Goal: Task Accomplishment & Management: Use online tool/utility

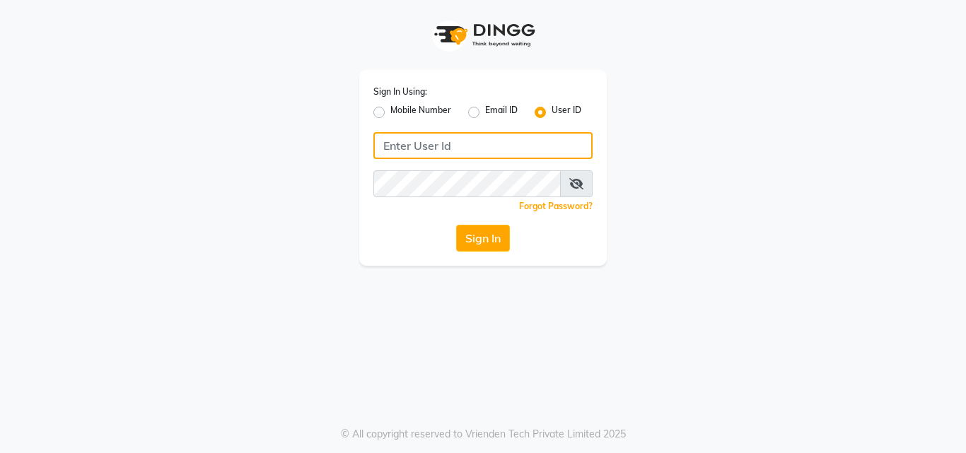
type input "7438832222"
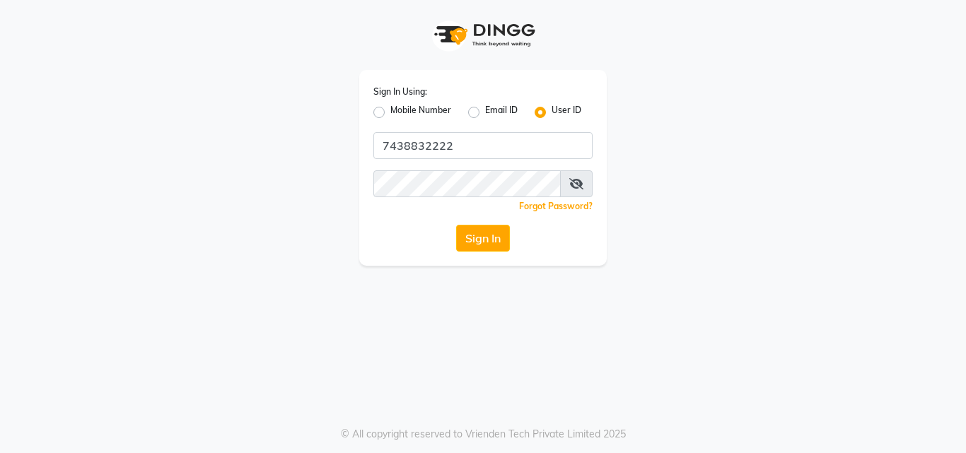
click at [390, 107] on label "Mobile Number" at bounding box center [420, 112] width 61 height 17
click at [390, 107] on input "Mobile Number" at bounding box center [394, 108] width 9 height 9
radio input "true"
radio input "false"
click at [487, 244] on button "Sign In" at bounding box center [483, 238] width 54 height 27
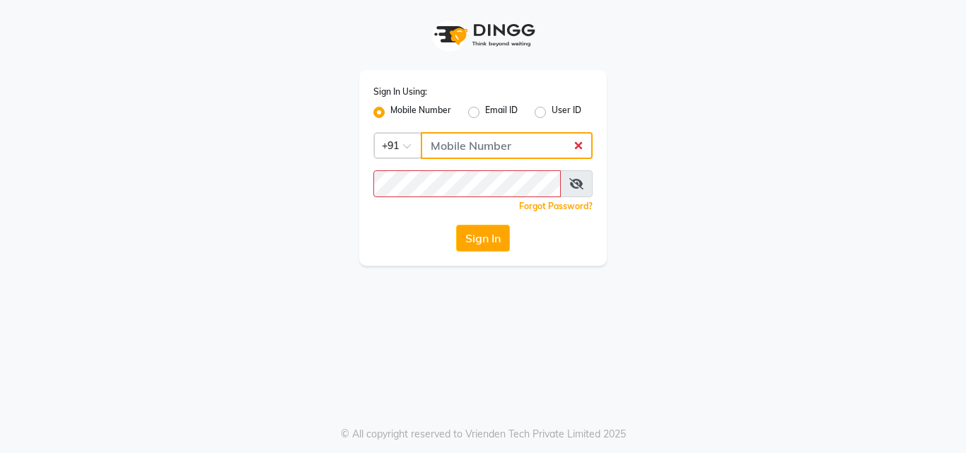
click at [483, 145] on input "Username" at bounding box center [507, 145] width 172 height 27
type input "7438832222"
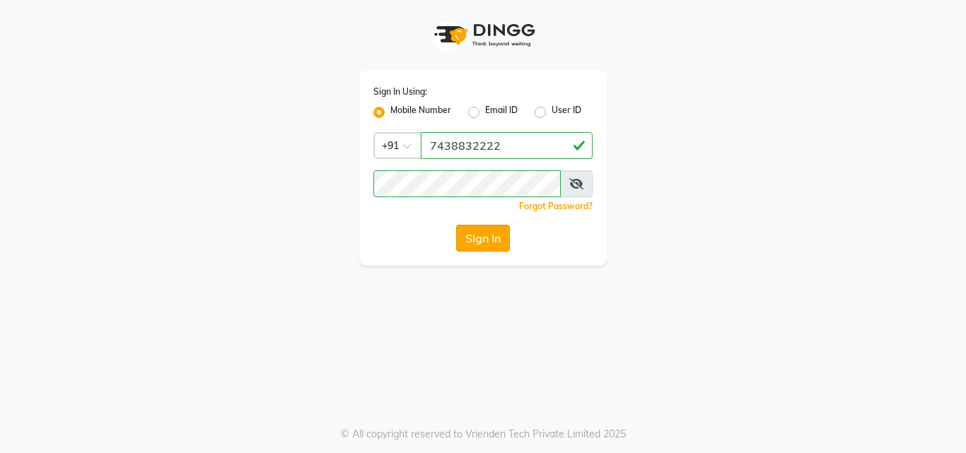
click at [473, 238] on button "Sign In" at bounding box center [483, 238] width 54 height 27
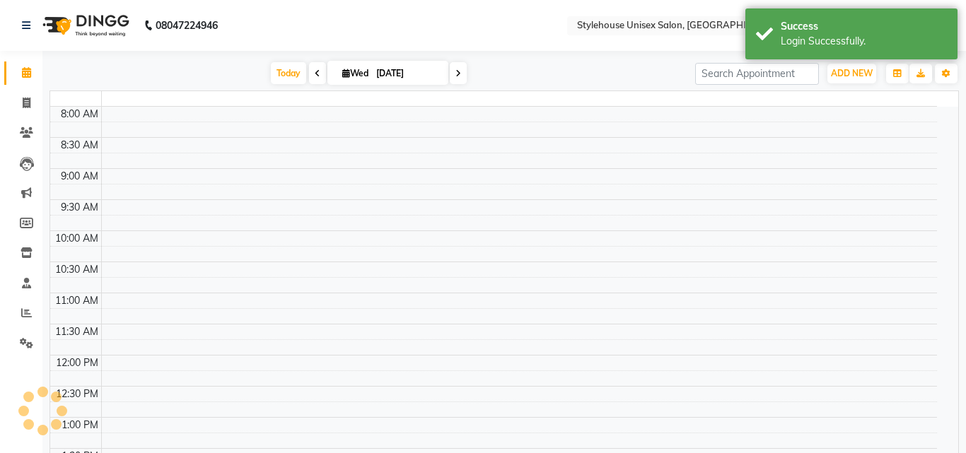
select select "en"
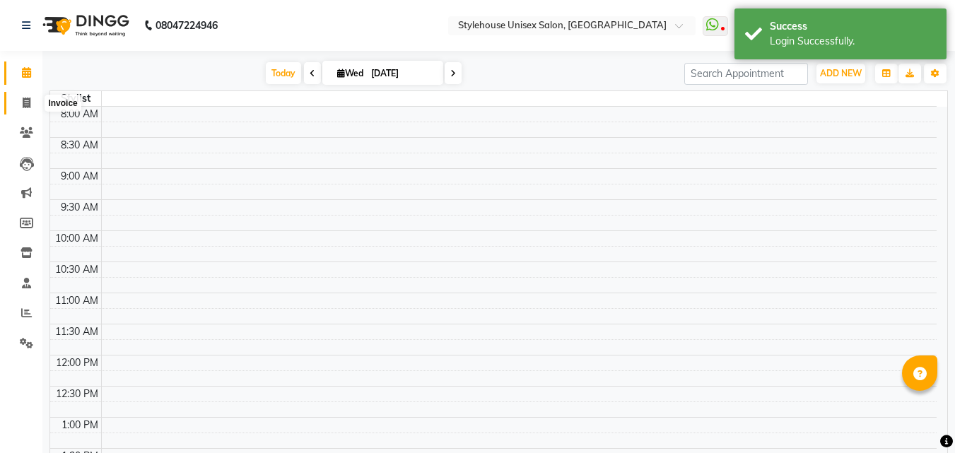
click at [30, 95] on span at bounding box center [26, 103] width 25 height 16
select select "service"
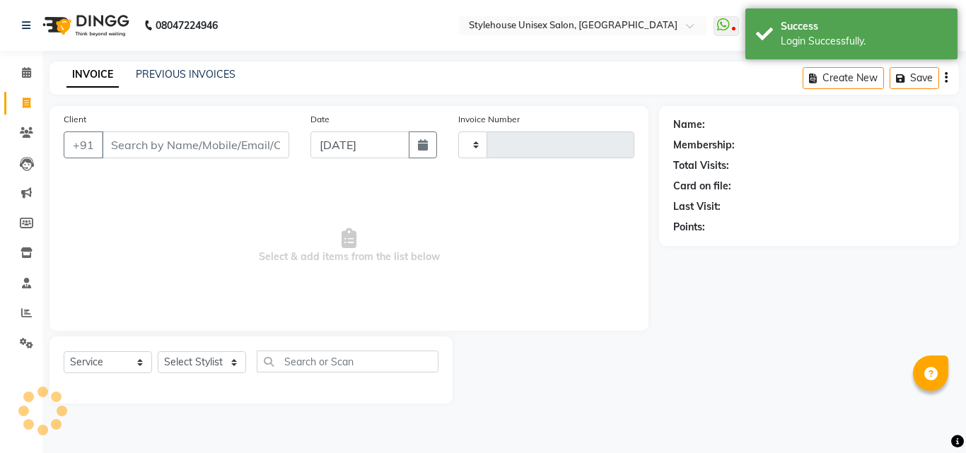
type input "1298"
select select "7906"
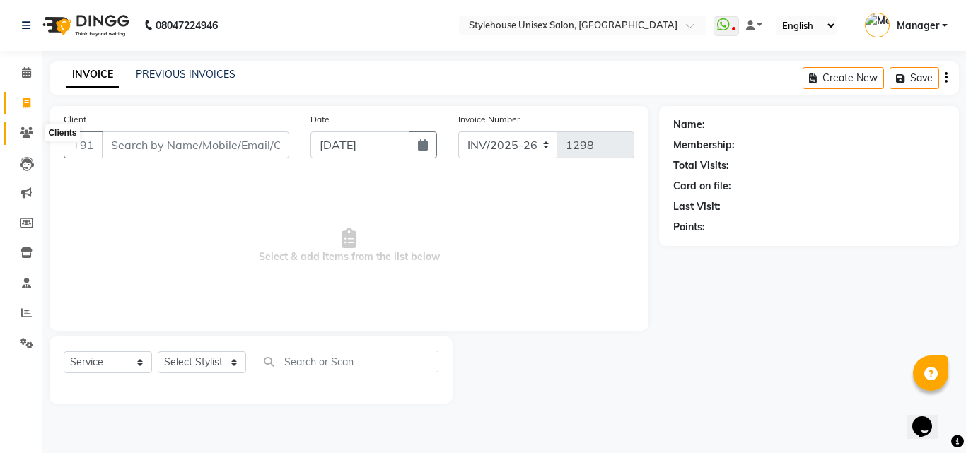
click at [27, 133] on icon at bounding box center [26, 132] width 13 height 11
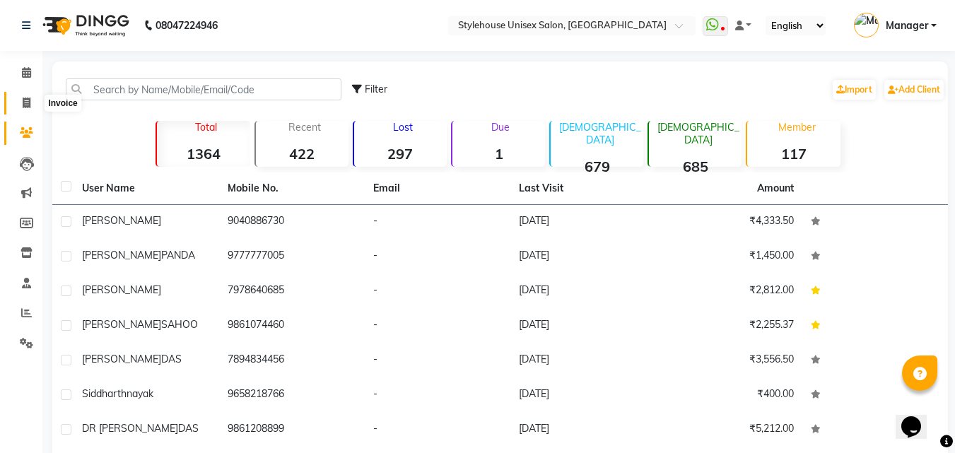
click at [27, 103] on icon at bounding box center [27, 103] width 8 height 11
select select "service"
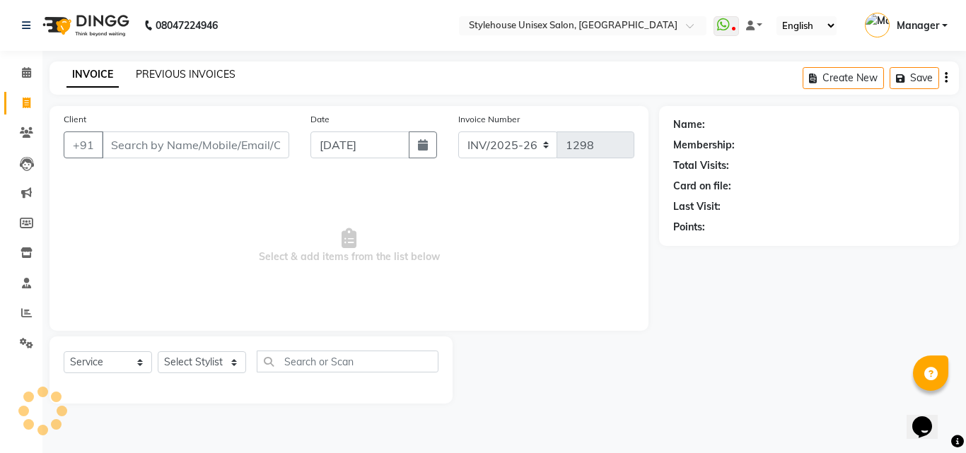
click at [159, 76] on link "PREVIOUS INVOICES" at bounding box center [186, 74] width 100 height 13
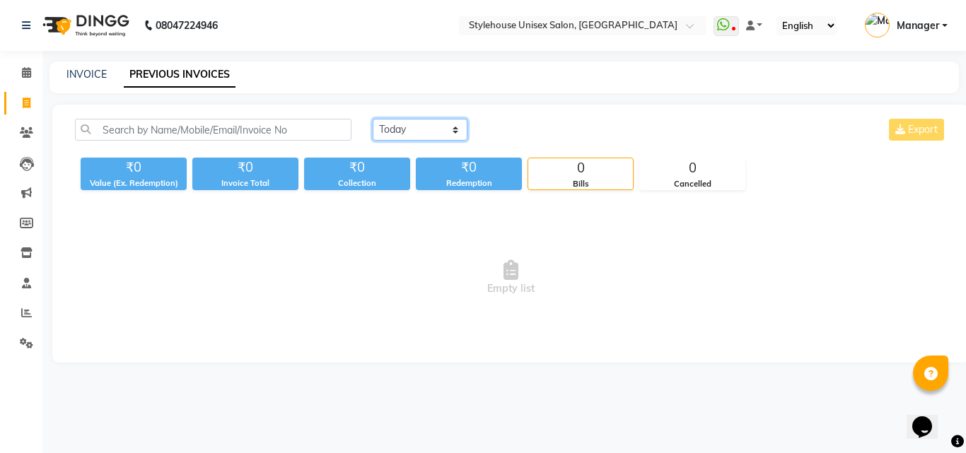
click at [455, 126] on select "[DATE] [DATE] Custom Range" at bounding box center [420, 130] width 95 height 22
select select "[DATE]"
click at [373, 119] on select "[DATE] [DATE] Custom Range" at bounding box center [420, 130] width 95 height 22
